Goal: Obtain resource: Obtain resource

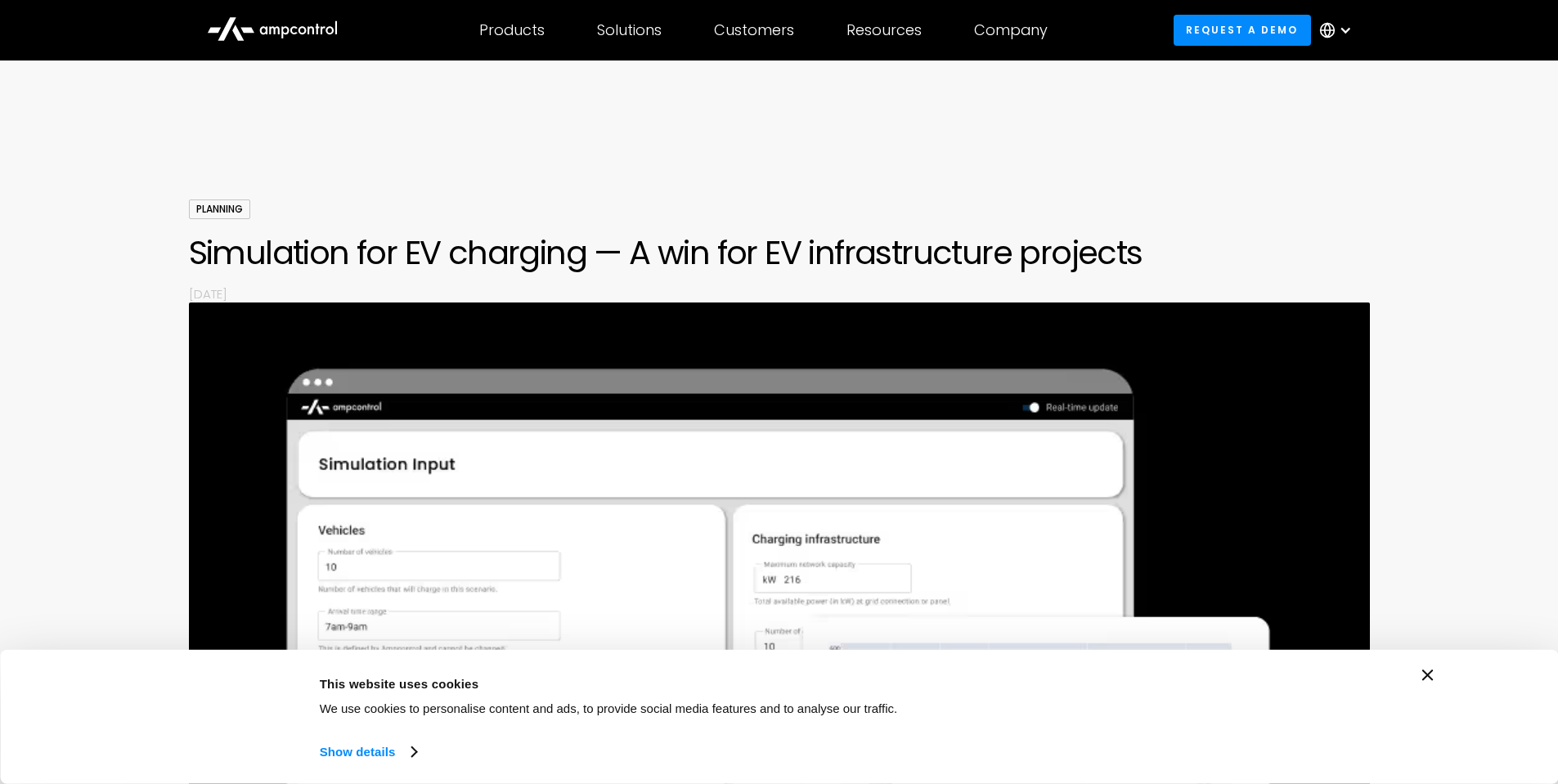
click at [682, 212] on div "Planning Simulation for EV charging — A win for EV infrastructure projects By M…" at bounding box center [779, 251] width 1181 height 103
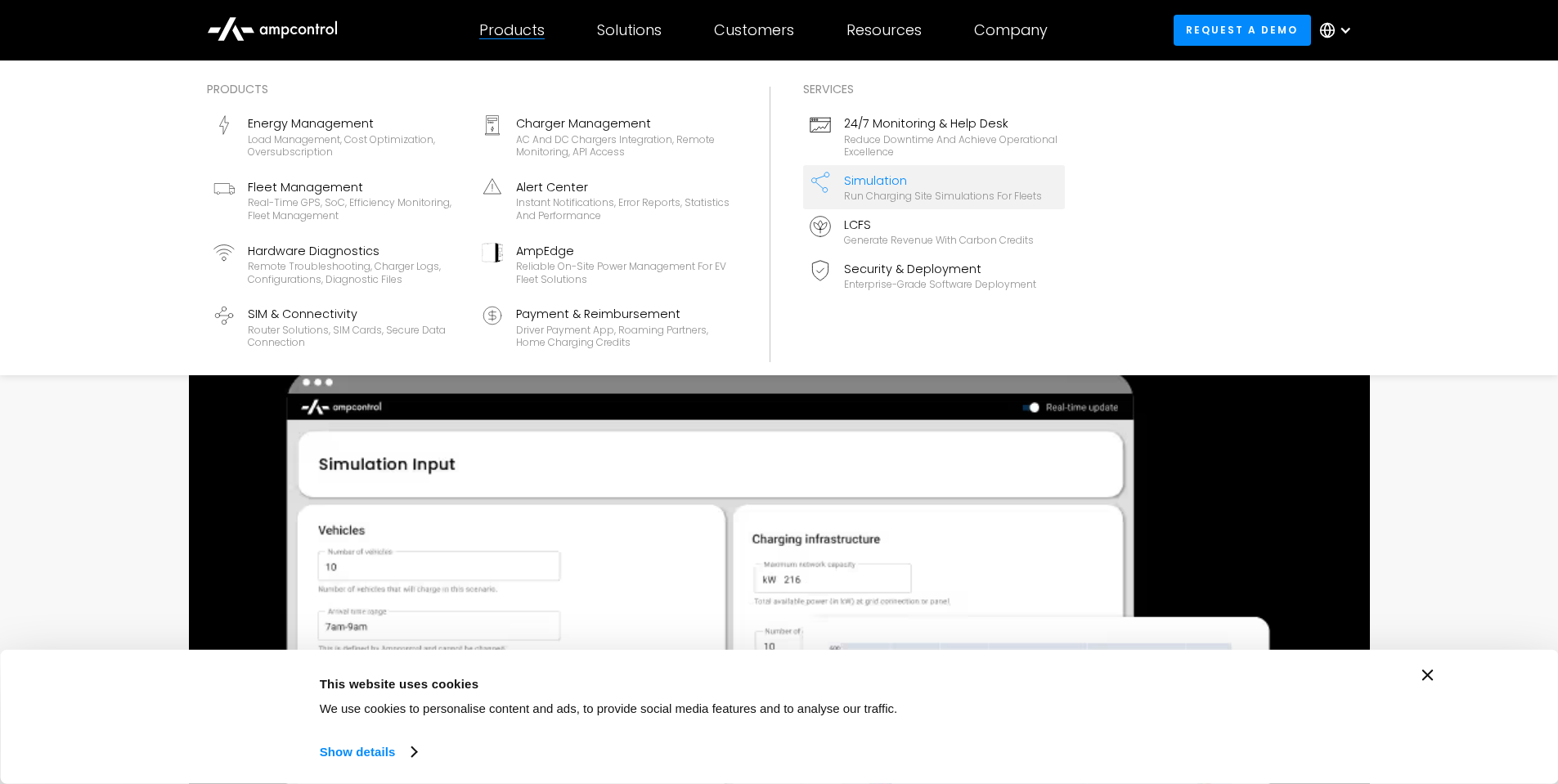
click at [944, 193] on div "Run charging site simulations for fleets" at bounding box center [943, 196] width 198 height 13
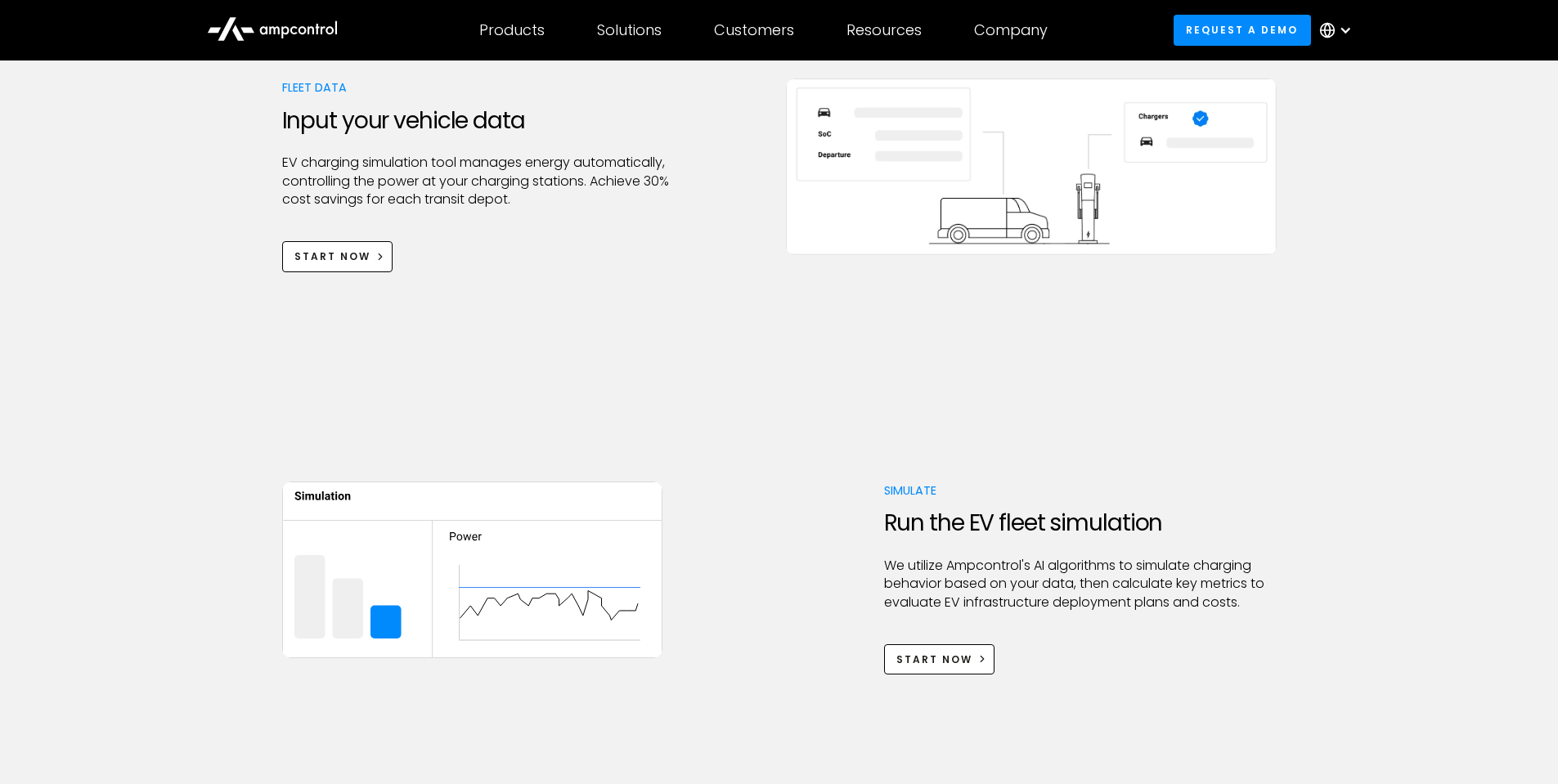
scroll to position [654, 0]
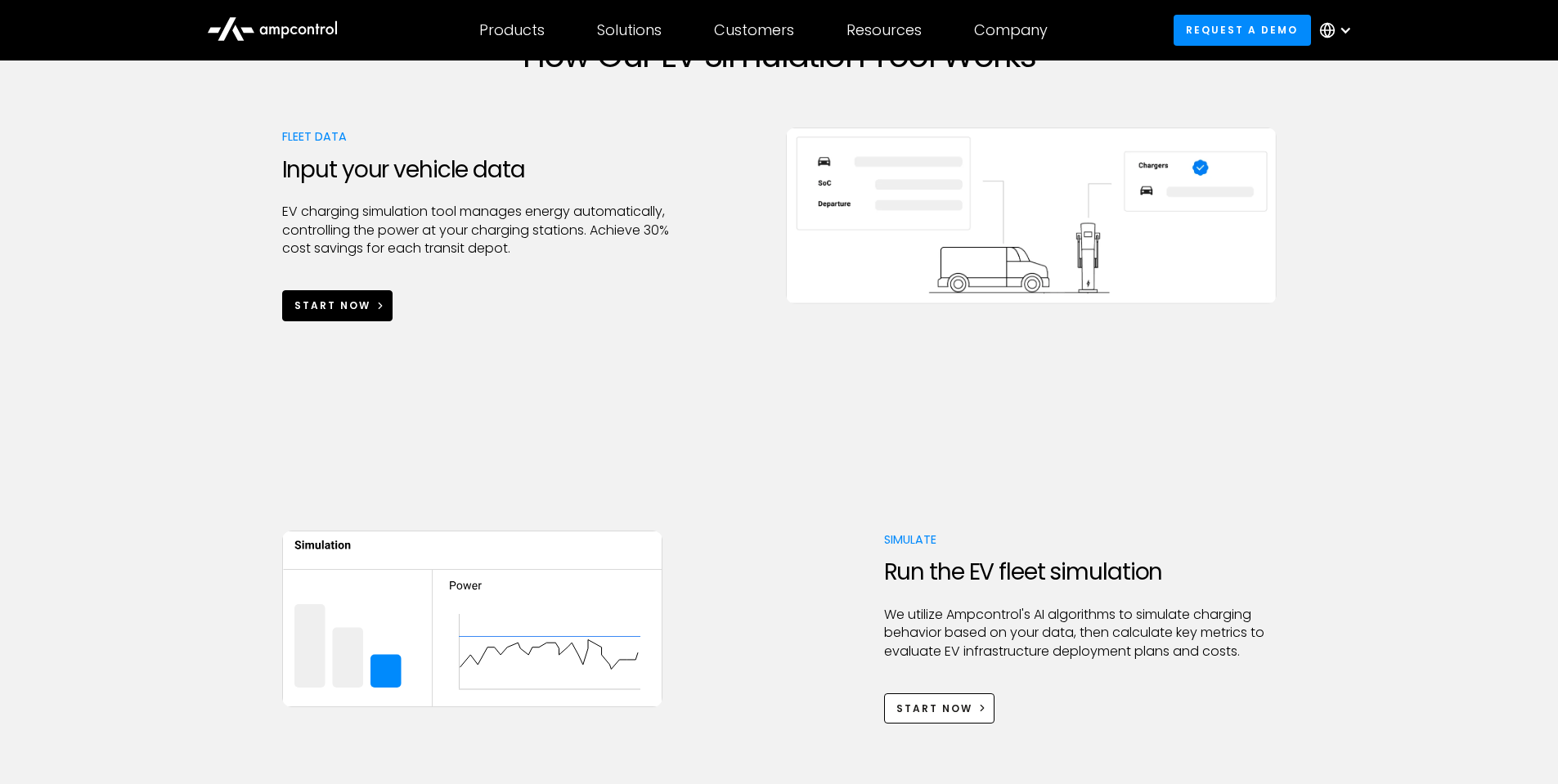
click at [334, 305] on div "Start Now" at bounding box center [332, 305] width 76 height 15
